Goal: Complete application form: Complete application form

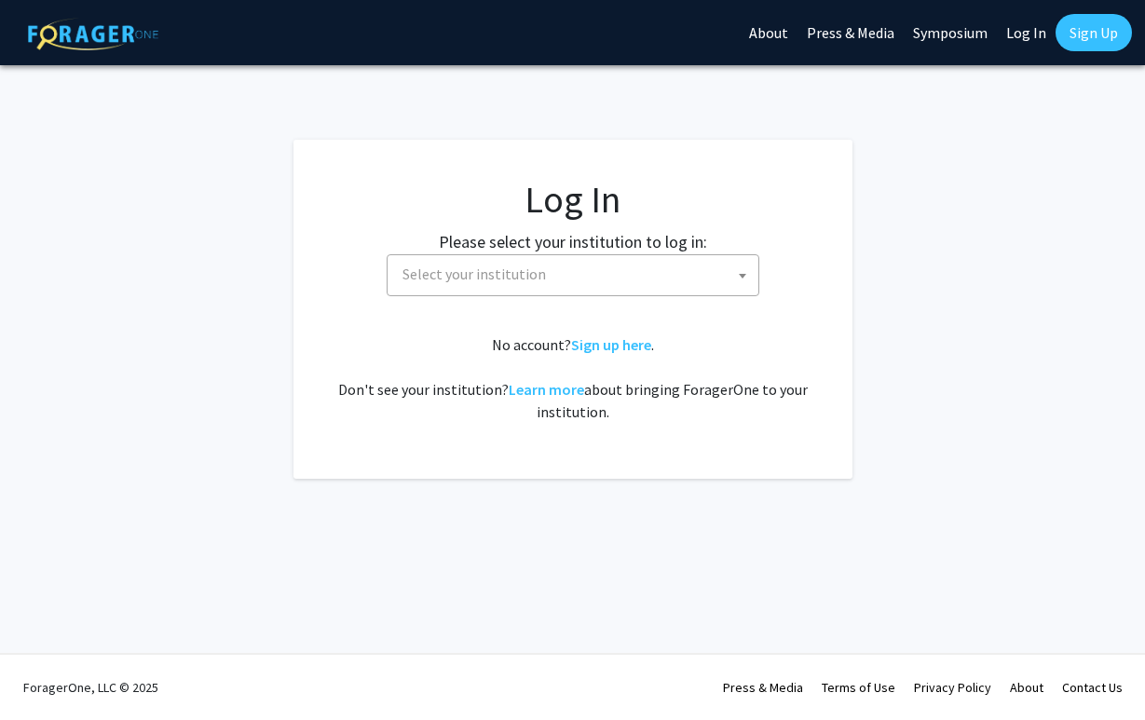
click at [583, 272] on span "Select your institution" at bounding box center [576, 274] width 363 height 38
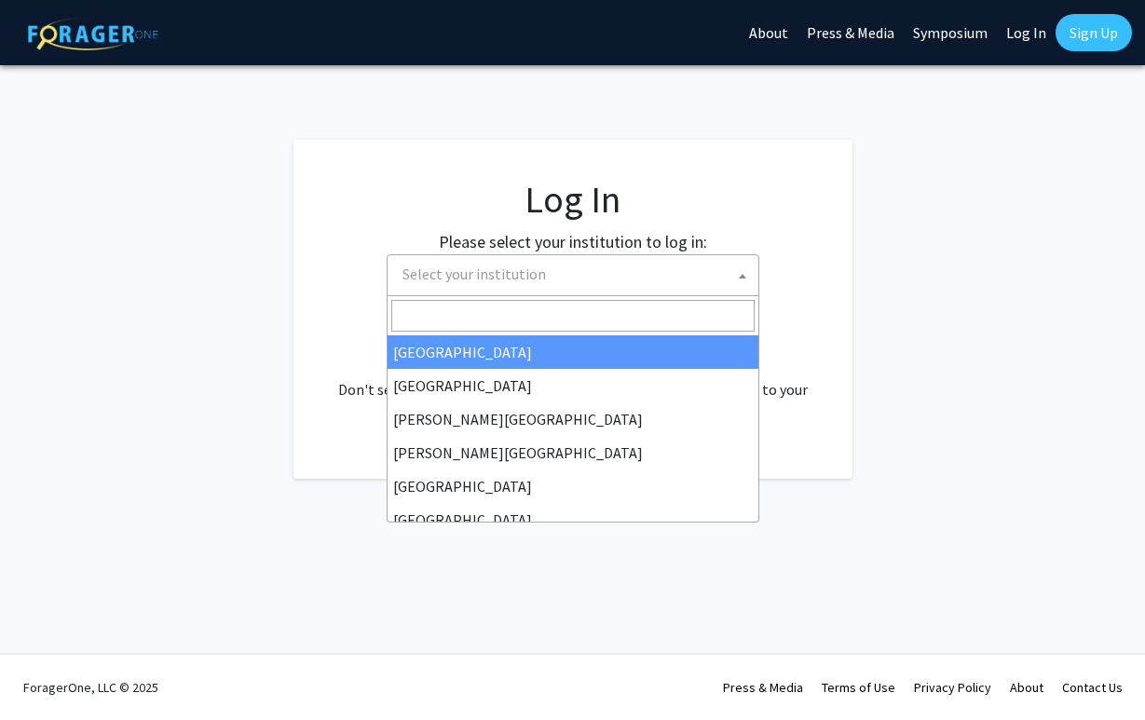
select select "34"
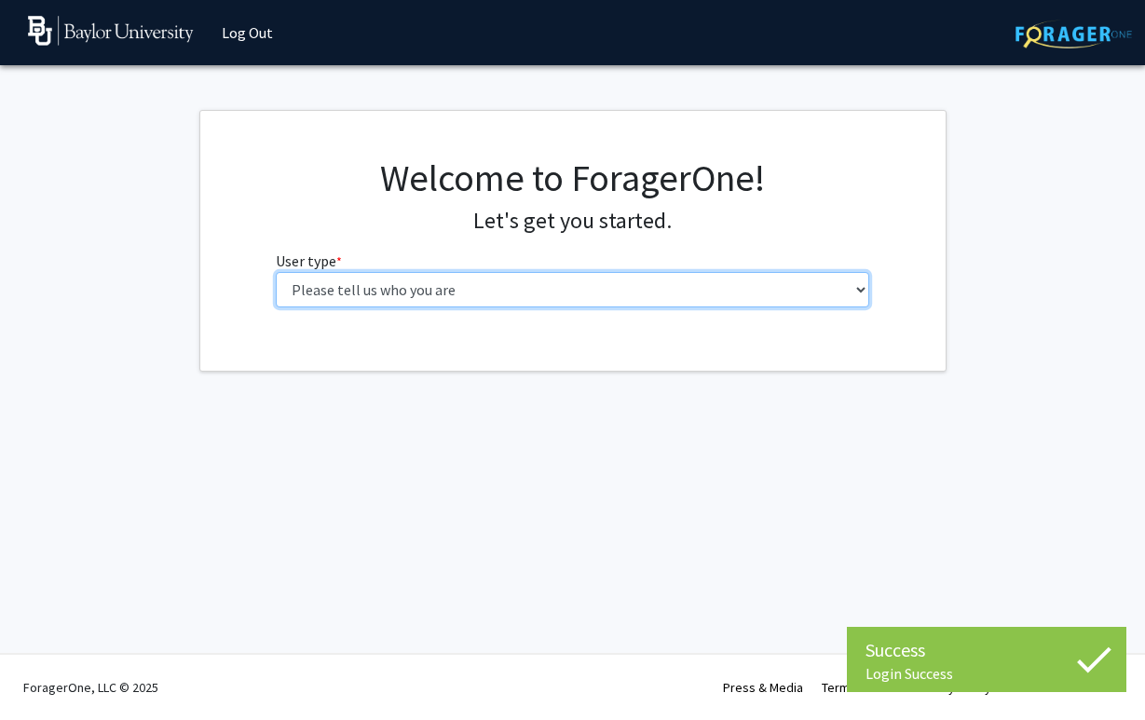
select select "1: undergrad"
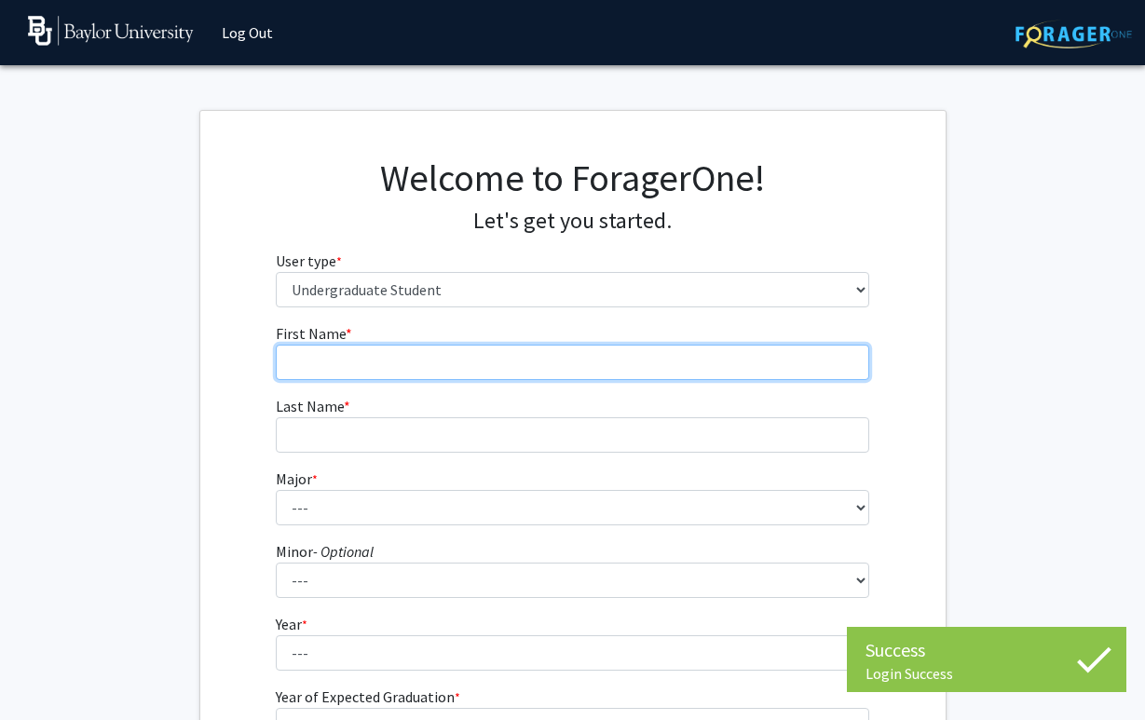
click at [358, 377] on input "First Name * required" at bounding box center [572, 362] width 593 height 35
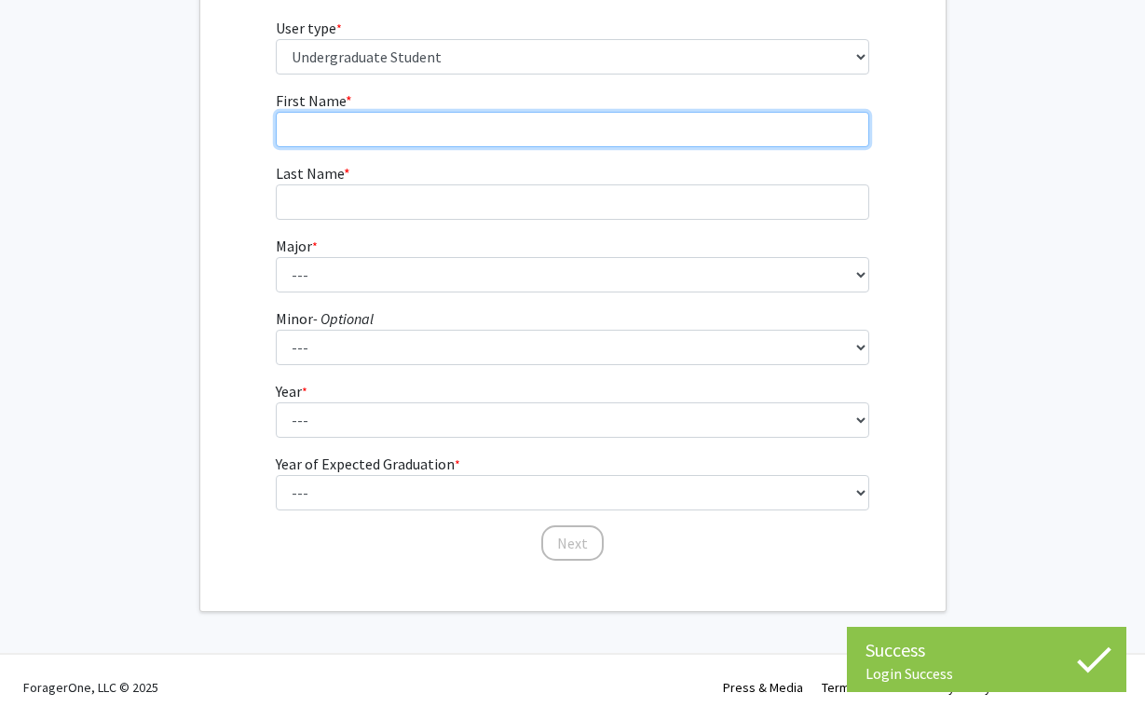
scroll to position [232, 0]
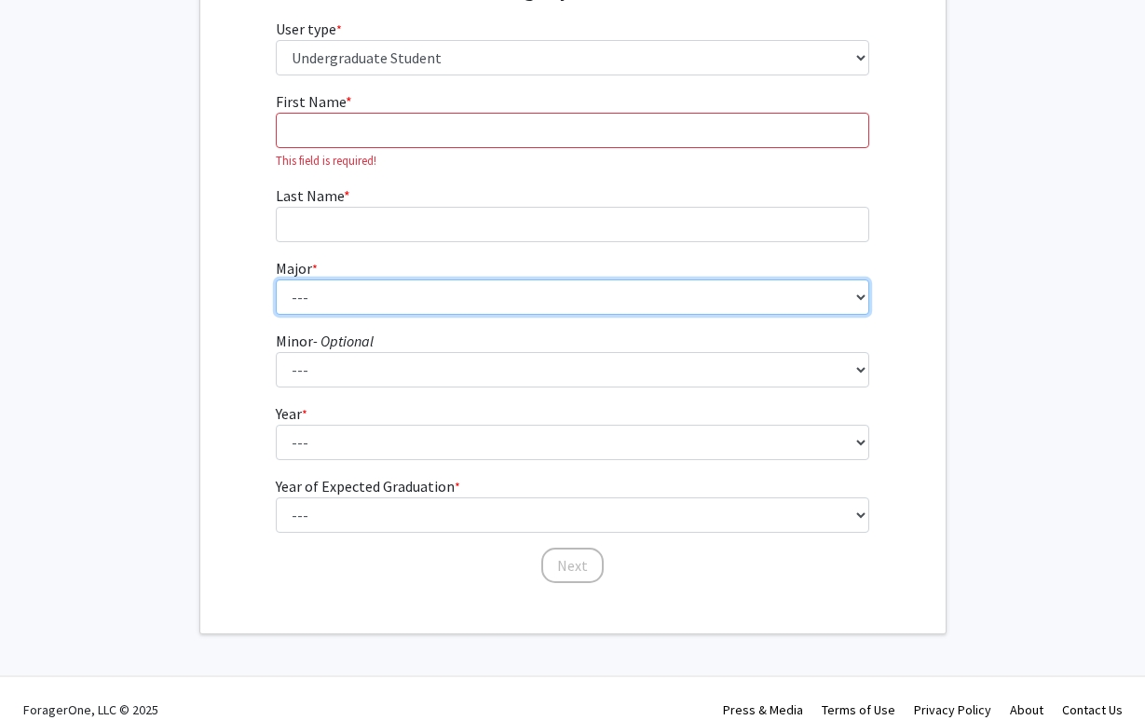
select select "96: 2761"
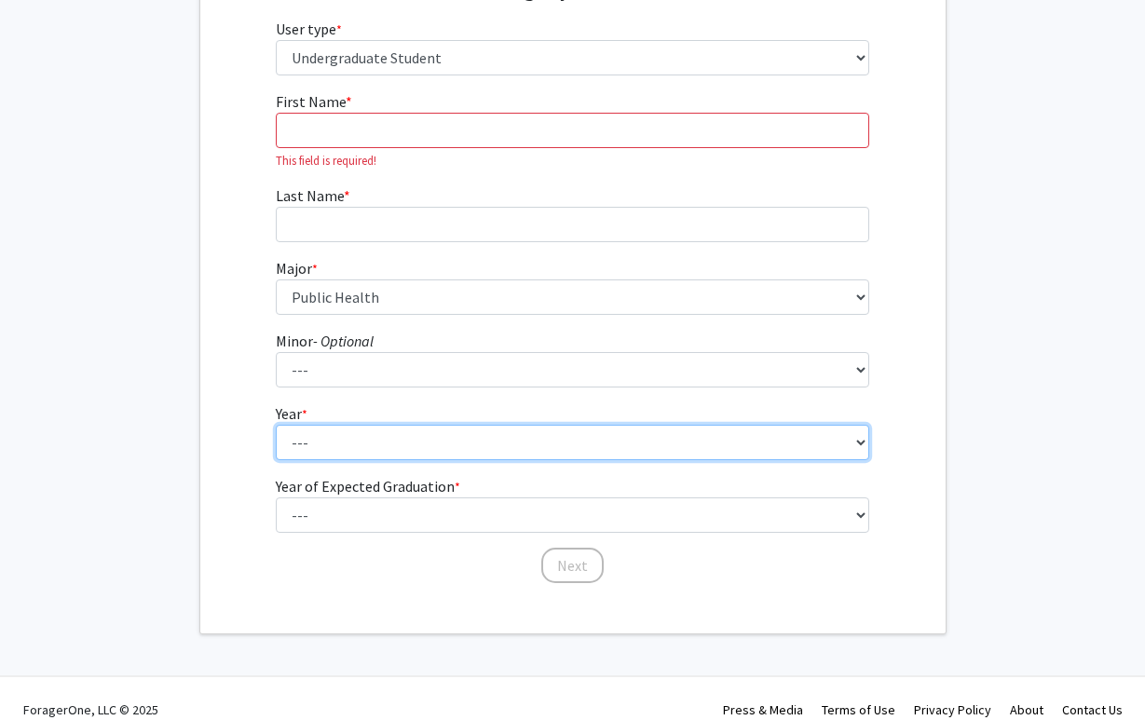
select select "1: first-year"
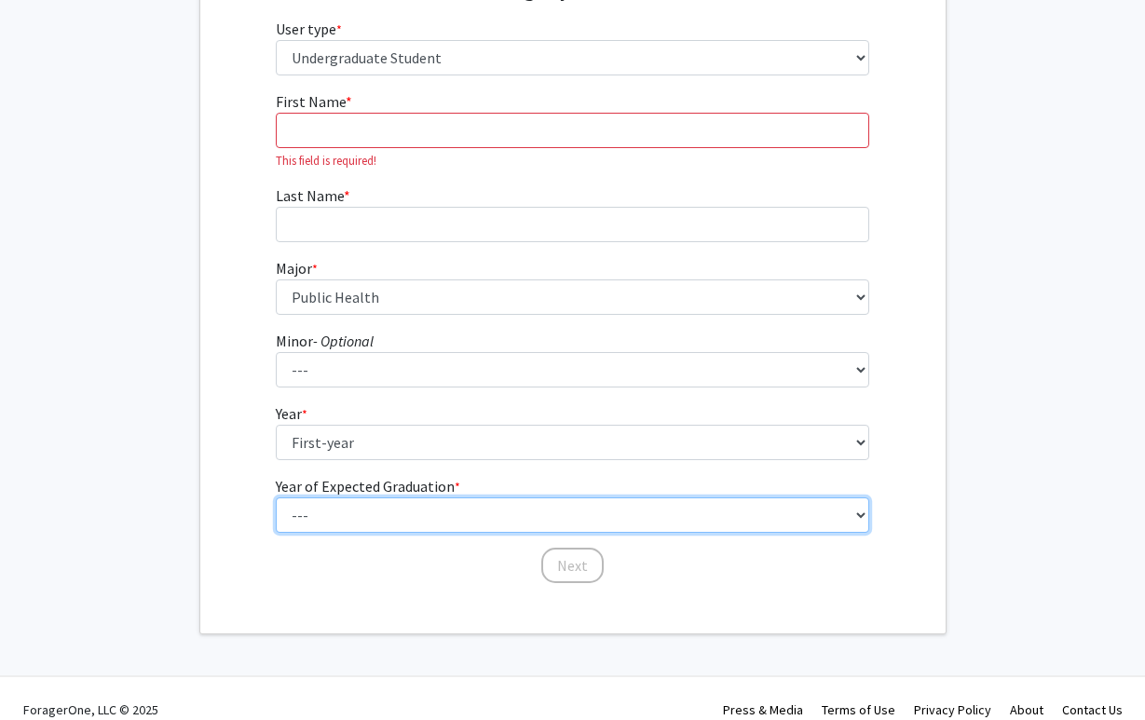
select select "5: 2029"
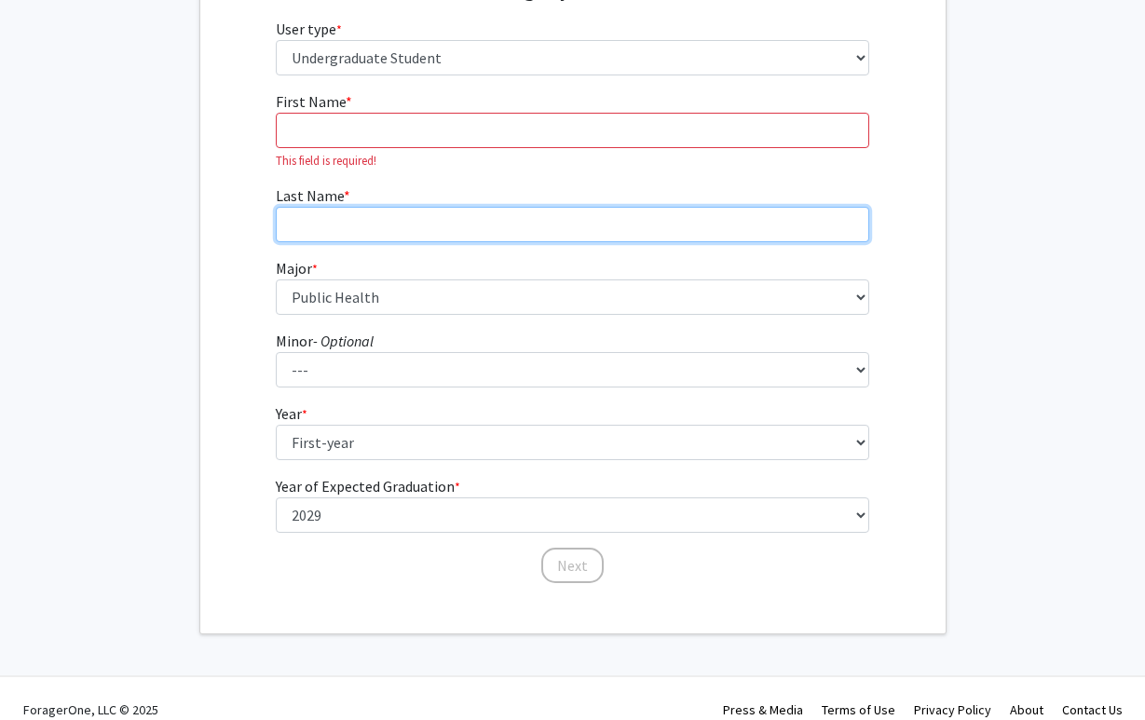
click at [321, 211] on input "Last Name * required" at bounding box center [572, 224] width 593 height 35
type input "[PERSON_NAME]"
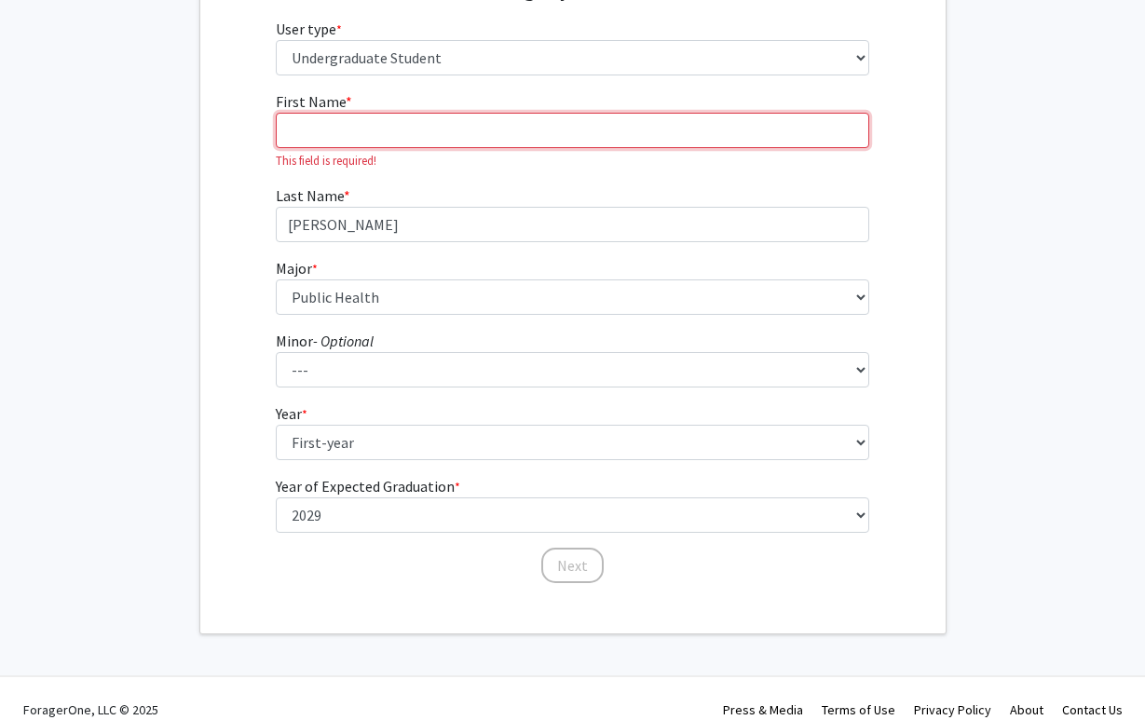
click at [330, 132] on input "First Name * required" at bounding box center [572, 130] width 593 height 35
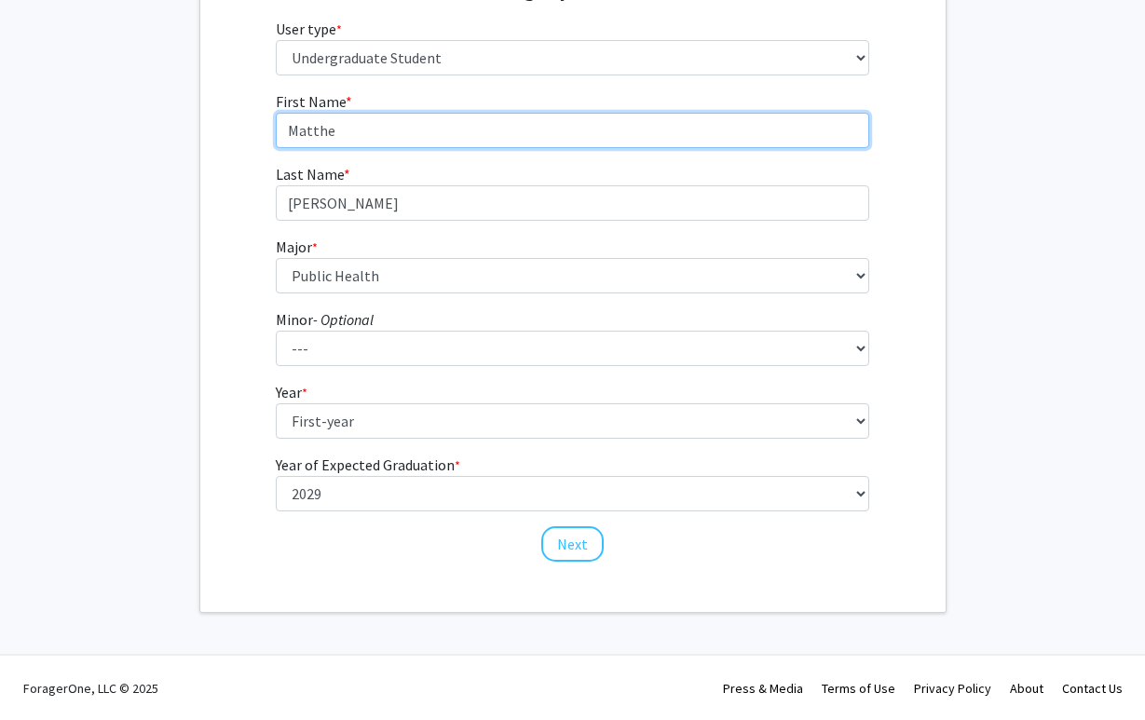
type input "[PERSON_NAME]"
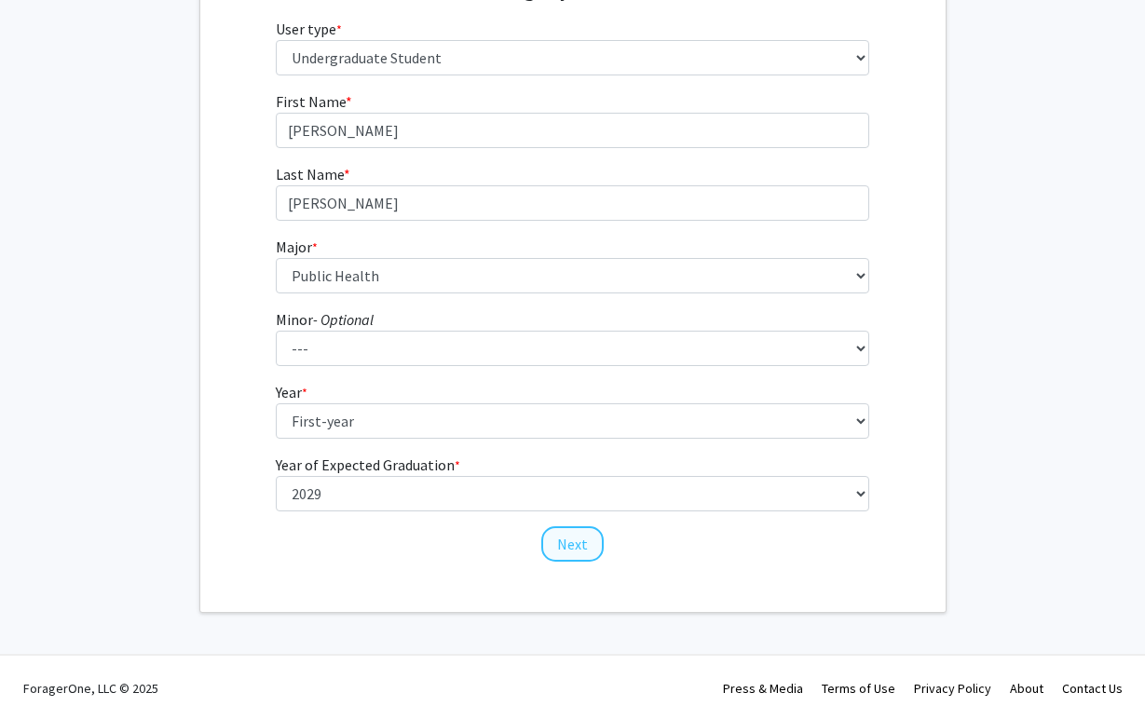
click at [590, 540] on button "Next" at bounding box center [572, 543] width 62 height 35
